Goal: Task Accomplishment & Management: Use online tool/utility

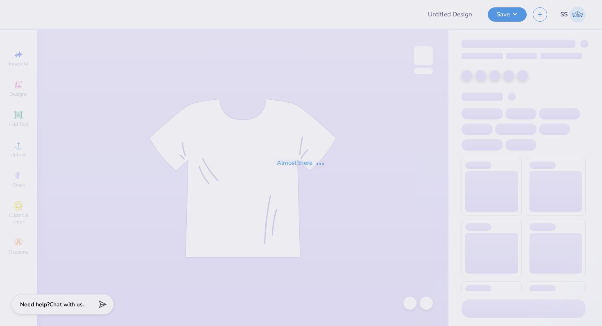
type input "Research Lab shirts"
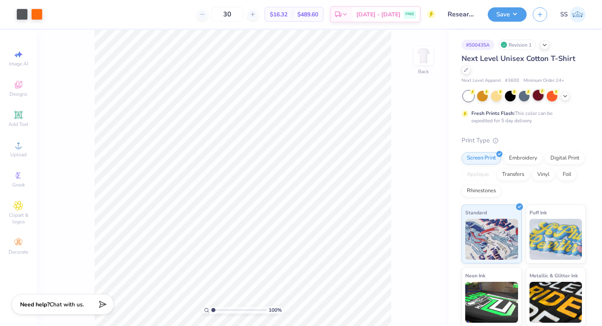
click at [534, 99] on div at bounding box center [538, 95] width 11 height 11
click at [21, 14] on div at bounding box center [21, 13] width 11 height 11
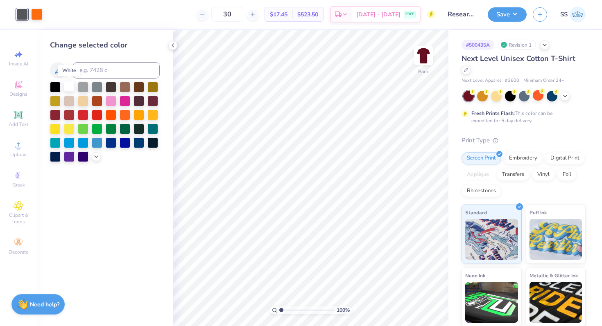
click at [69, 86] on div at bounding box center [69, 86] width 11 height 11
click at [37, 14] on div at bounding box center [36, 13] width 11 height 11
click at [85, 86] on div at bounding box center [83, 86] width 11 height 11
click at [174, 47] on icon at bounding box center [173, 45] width 7 height 7
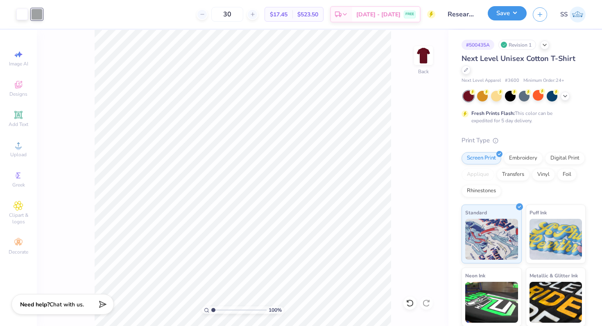
click at [509, 18] on button "Save" at bounding box center [507, 13] width 39 height 14
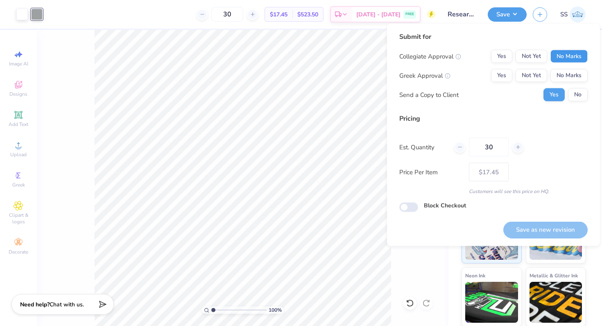
click at [569, 57] on button "No Marks" at bounding box center [568, 56] width 37 height 13
click at [569, 73] on button "No Marks" at bounding box center [568, 75] width 37 height 13
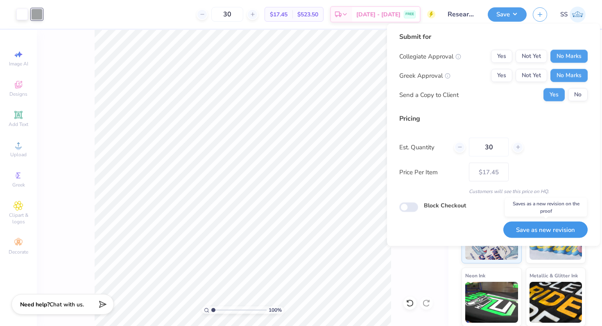
click at [519, 226] on button "Save as new revision" at bounding box center [545, 230] width 84 height 17
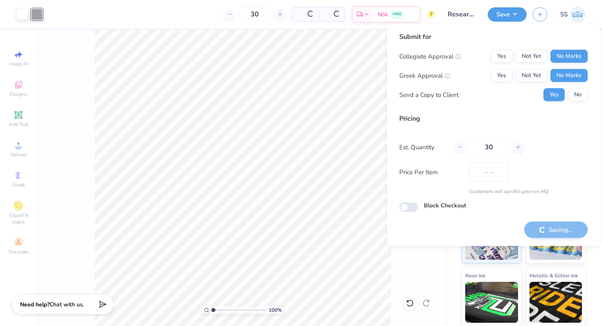
type input "$17.45"
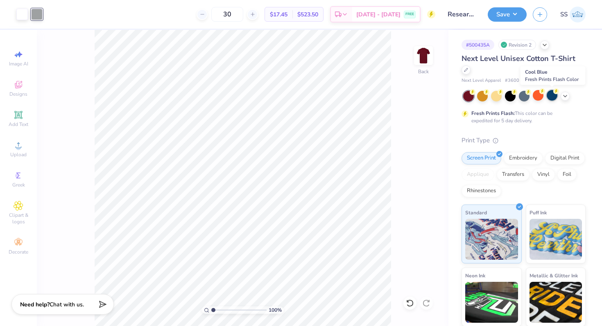
click at [552, 95] on div at bounding box center [552, 95] width 11 height 11
click at [24, 18] on div at bounding box center [21, 13] width 11 height 11
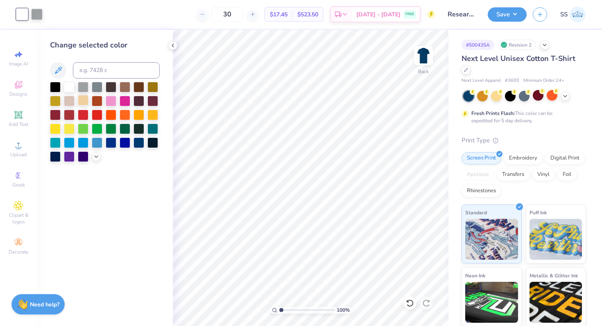
click at [85, 97] on div at bounding box center [83, 100] width 11 height 11
click at [38, 11] on div at bounding box center [36, 13] width 11 height 11
click at [66, 98] on div at bounding box center [69, 100] width 11 height 11
click at [107, 86] on div at bounding box center [111, 86] width 11 height 11
click at [150, 113] on div at bounding box center [152, 114] width 11 height 11
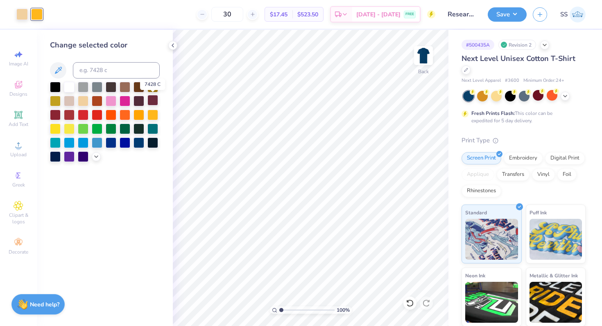
click at [152, 101] on div at bounding box center [152, 100] width 11 height 11
click at [71, 141] on div at bounding box center [69, 142] width 11 height 11
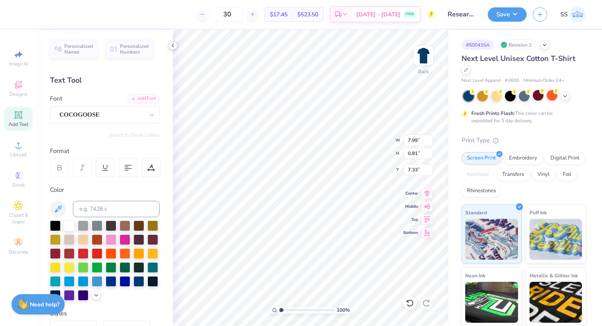
click at [170, 43] on icon at bounding box center [173, 45] width 7 height 7
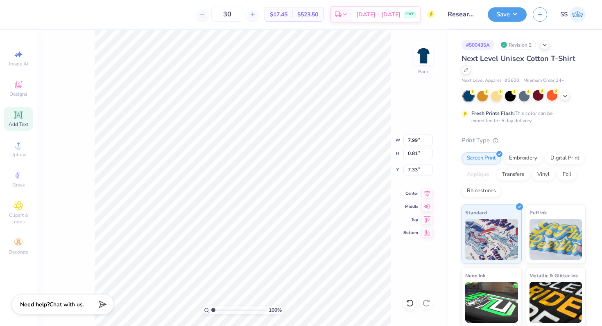
click at [84, 63] on div "100 % Back W 7.99 7.99 " H 0.81 0.81 " Y 7.33 7.33 " Center Middle Top Bottom" at bounding box center [242, 178] width 411 height 296
click at [23, 14] on div at bounding box center [21, 13] width 11 height 11
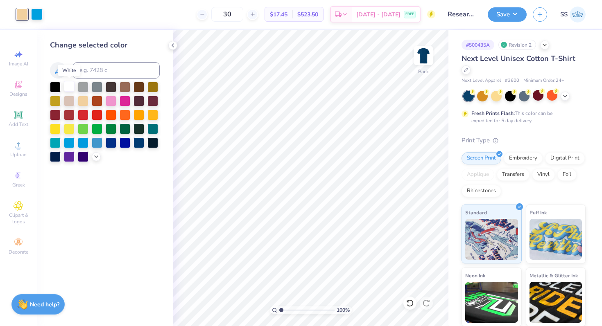
click at [69, 84] on div at bounding box center [69, 86] width 11 height 11
click at [99, 144] on div at bounding box center [97, 142] width 11 height 11
click at [124, 140] on div at bounding box center [125, 142] width 11 height 11
click at [138, 142] on div at bounding box center [138, 142] width 11 height 11
click at [109, 142] on div at bounding box center [111, 142] width 11 height 11
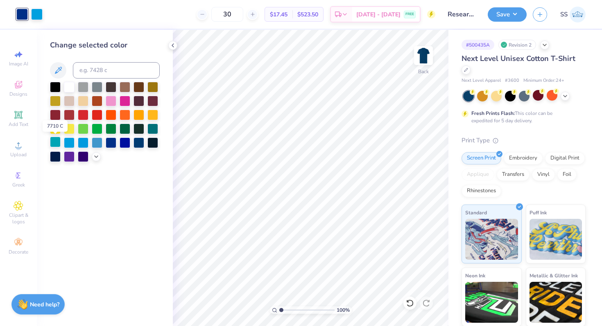
click at [56, 143] on div at bounding box center [55, 142] width 11 height 11
click at [565, 92] on div at bounding box center [565, 95] width 9 height 9
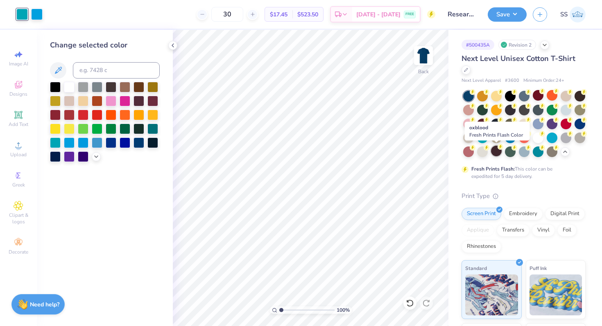
click at [499, 152] on div at bounding box center [496, 151] width 11 height 11
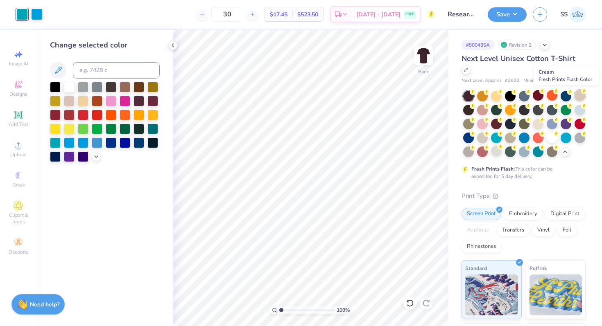
click at [579, 95] on div at bounding box center [579, 95] width 11 height 11
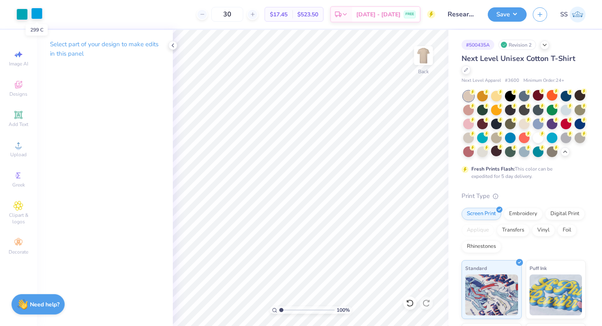
click at [39, 12] on div at bounding box center [36, 13] width 11 height 11
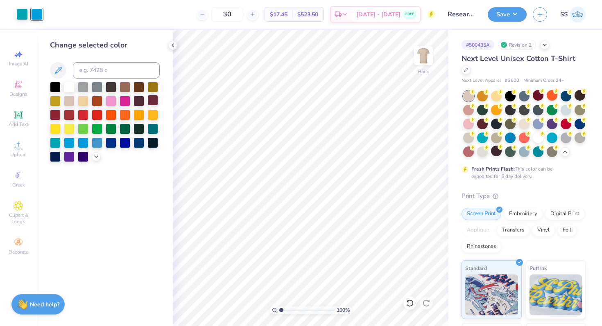
click at [152, 97] on div at bounding box center [152, 100] width 11 height 11
click at [17, 14] on div at bounding box center [21, 13] width 11 height 11
click at [69, 101] on div at bounding box center [69, 100] width 11 height 11
click at [55, 101] on div at bounding box center [55, 100] width 11 height 11
click at [140, 87] on div at bounding box center [138, 86] width 11 height 11
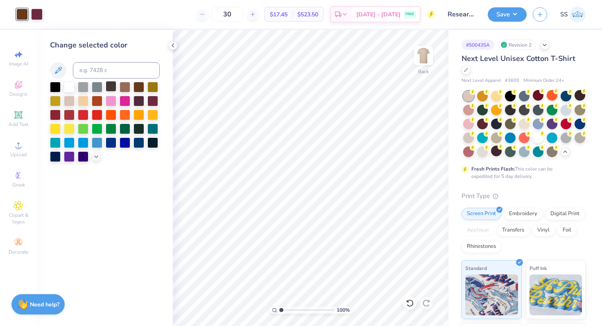
click at [113, 84] on div at bounding box center [111, 86] width 11 height 11
click at [55, 86] on div at bounding box center [55, 86] width 11 height 11
click at [172, 50] on div "Change selected color" at bounding box center [105, 178] width 136 height 296
click at [174, 46] on icon at bounding box center [173, 45] width 7 height 7
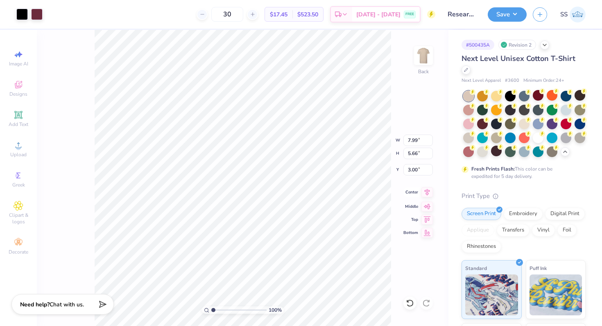
click at [426, 193] on icon at bounding box center [426, 193] width 11 height 10
click at [503, 16] on button "Save" at bounding box center [507, 13] width 39 height 14
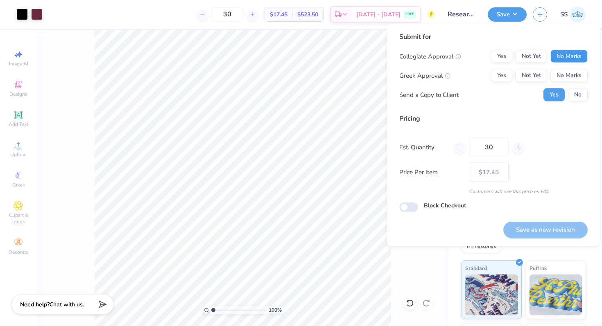
click at [556, 56] on button "No Marks" at bounding box center [568, 56] width 37 height 13
click at [556, 72] on button "No Marks" at bounding box center [568, 75] width 37 height 13
click at [532, 235] on button "Save as new revision" at bounding box center [545, 230] width 84 height 17
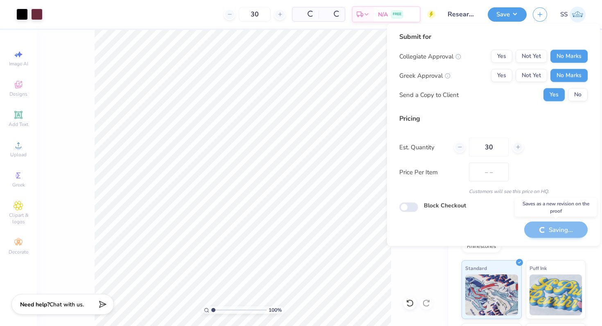
type input "$17.45"
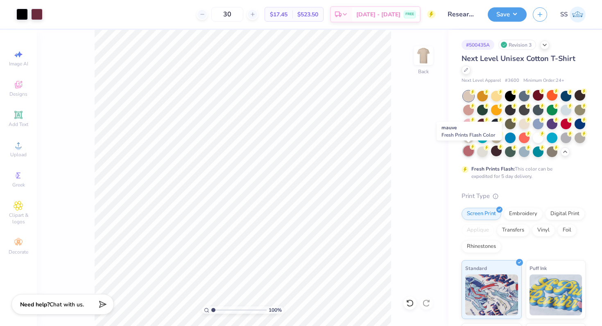
click at [470, 148] on icon at bounding box center [473, 147] width 6 height 6
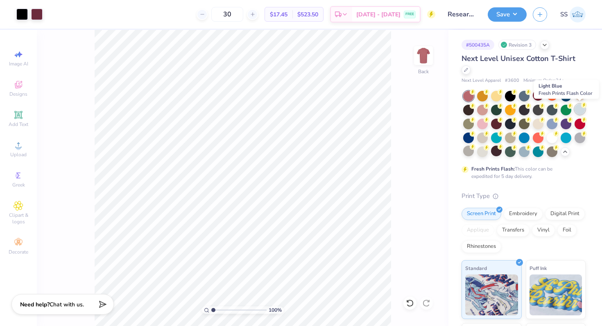
click at [576, 106] on div at bounding box center [579, 109] width 11 height 11
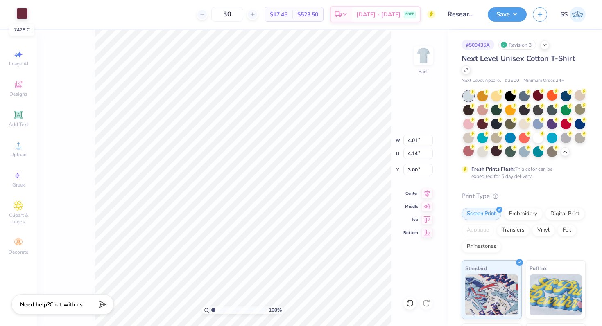
click at [27, 14] on div at bounding box center [21, 13] width 11 height 11
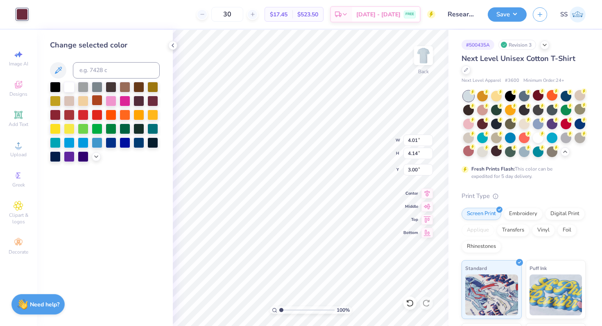
click at [96, 100] on div at bounding box center [97, 100] width 11 height 11
click at [68, 111] on div at bounding box center [69, 114] width 11 height 11
click at [56, 113] on div at bounding box center [55, 114] width 11 height 11
click at [168, 196] on div "Change selected color" at bounding box center [105, 178] width 136 height 296
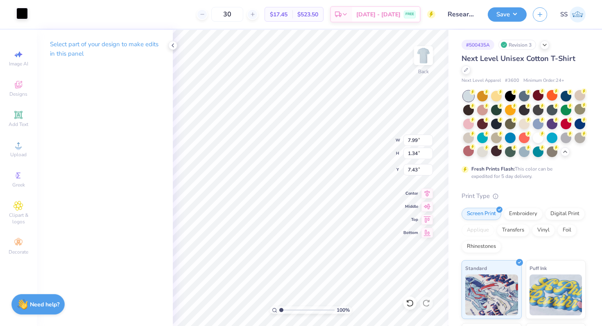
click at [18, 15] on div at bounding box center [21, 13] width 11 height 11
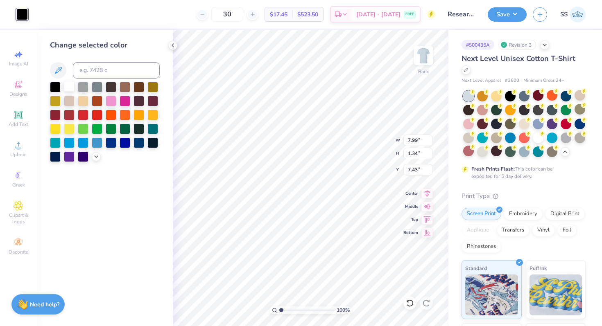
click at [70, 84] on div at bounding box center [69, 86] width 11 height 11
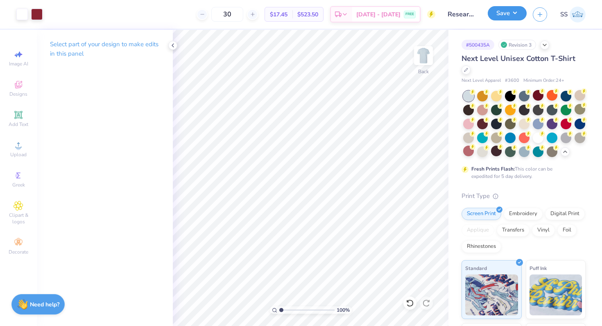
click at [507, 14] on button "Save" at bounding box center [507, 13] width 39 height 14
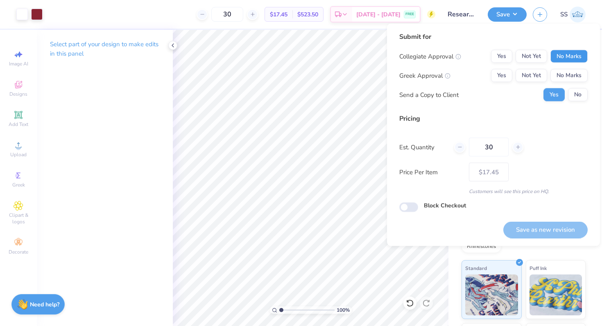
click at [568, 57] on button "No Marks" at bounding box center [568, 56] width 37 height 13
click at [553, 79] on button "No Marks" at bounding box center [568, 75] width 37 height 13
click at [532, 228] on button "Save as new revision" at bounding box center [545, 230] width 84 height 17
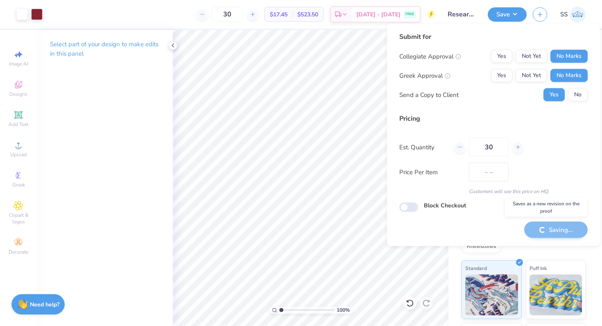
type input "$17.45"
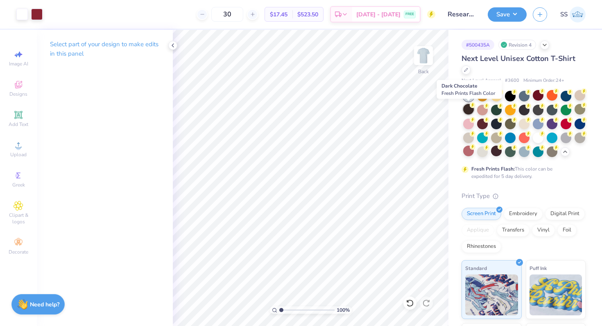
click at [469, 112] on div at bounding box center [468, 109] width 11 height 11
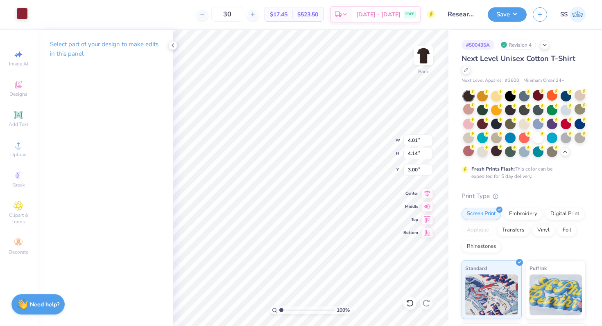
click at [23, 18] on div at bounding box center [21, 13] width 11 height 11
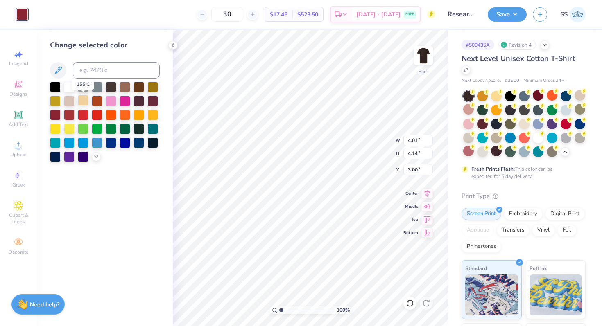
click at [83, 99] on div at bounding box center [83, 100] width 11 height 11
click at [70, 86] on div at bounding box center [69, 86] width 11 height 11
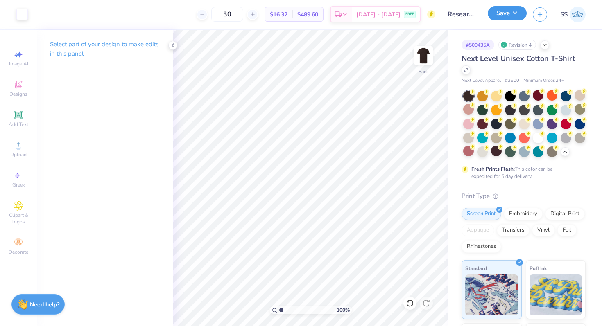
click at [508, 14] on button "Save" at bounding box center [507, 13] width 39 height 14
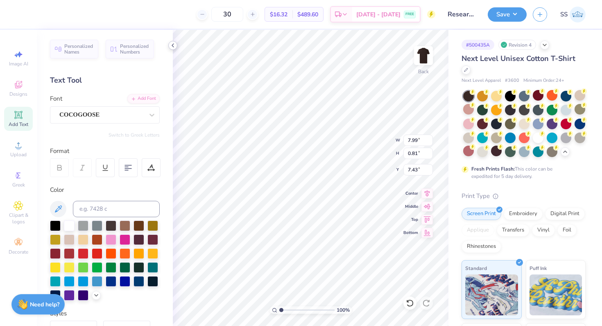
click at [171, 45] on icon at bounding box center [173, 45] width 7 height 7
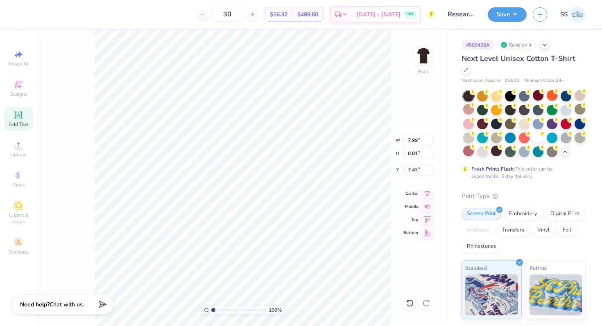
click at [24, 17] on div "30 $16.32 Per Item $489.60 Total Est. Delivery [DATE] - [DATE] FREE" at bounding box center [229, 14] width 413 height 29
click at [22, 14] on div at bounding box center [21, 13] width 11 height 11
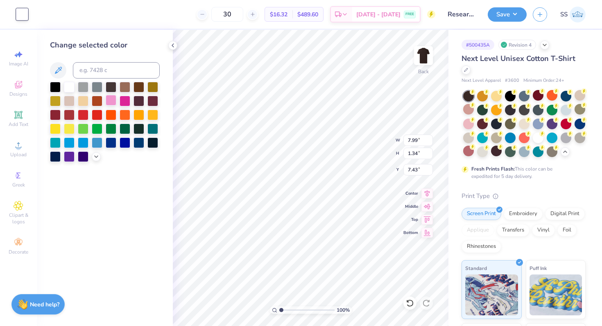
click at [109, 96] on div at bounding box center [111, 100] width 11 height 11
click at [56, 101] on div at bounding box center [55, 100] width 11 height 11
click at [153, 112] on div at bounding box center [152, 114] width 11 height 11
click at [124, 132] on div at bounding box center [125, 128] width 11 height 11
click at [97, 155] on icon at bounding box center [96, 156] width 7 height 7
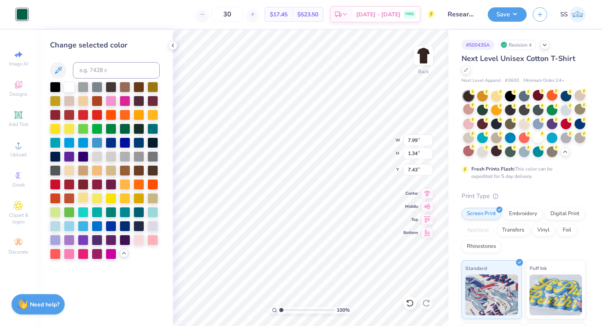
click at [84, 197] on div at bounding box center [83, 197] width 11 height 11
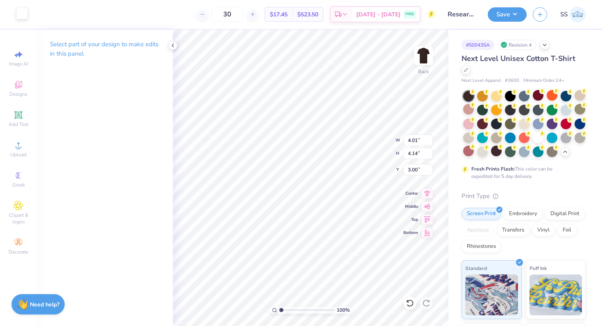
click at [23, 12] on div at bounding box center [21, 13] width 11 height 11
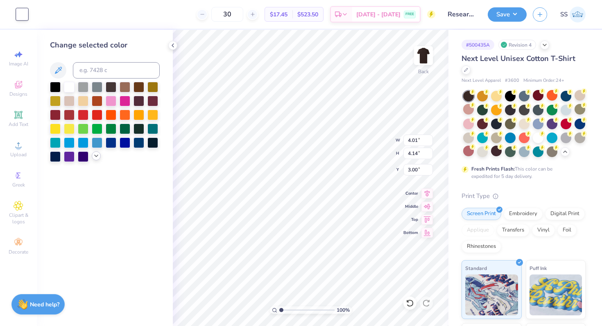
click at [95, 154] on icon at bounding box center [96, 156] width 7 height 7
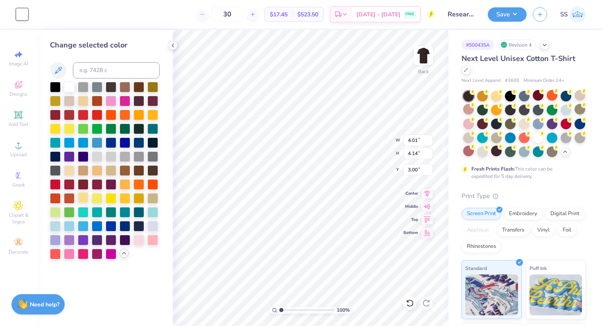
click at [83, 198] on div at bounding box center [83, 197] width 11 height 11
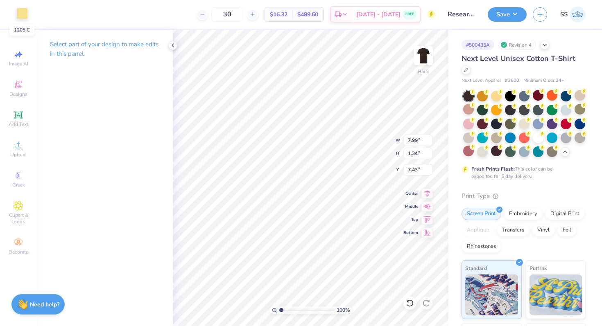
click at [23, 15] on div at bounding box center [21, 13] width 11 height 11
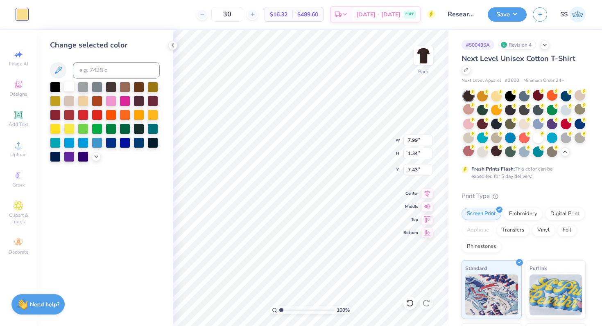
click at [69, 86] on div at bounding box center [69, 86] width 11 height 11
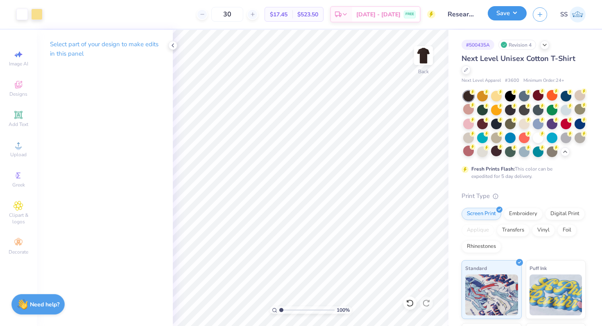
click at [509, 13] on button "Save" at bounding box center [507, 13] width 39 height 14
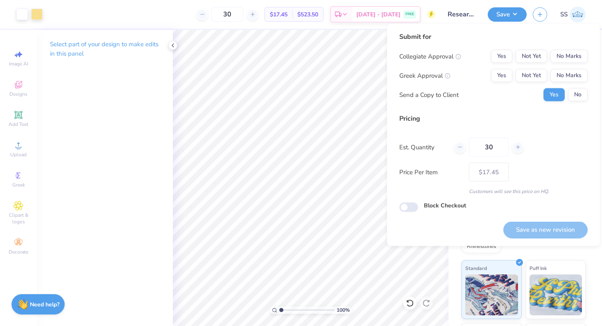
click at [558, 64] on div "Collegiate Approval Yes Not Yet No Marks Greek Approval Yes Not Yet No Marks Se…" at bounding box center [493, 76] width 188 height 52
click at [563, 62] on button "No Marks" at bounding box center [568, 56] width 37 height 13
click at [563, 75] on button "No Marks" at bounding box center [568, 75] width 37 height 13
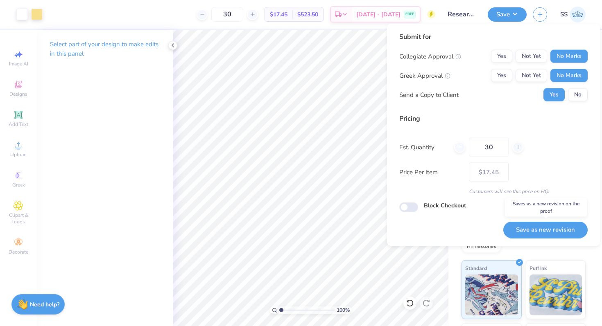
click at [534, 221] on div "Save as new revision" at bounding box center [545, 225] width 84 height 26
click at [537, 228] on button "Save as new revision" at bounding box center [545, 230] width 84 height 17
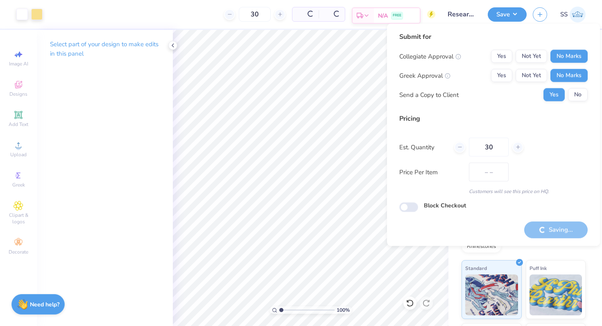
type input "$17.45"
